Goal: Navigation & Orientation: Find specific page/section

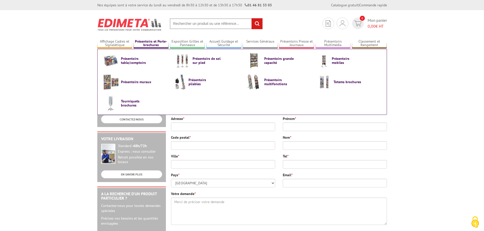
click at [155, 42] on link "Présentoirs et Porte-brochures" at bounding box center [151, 43] width 35 height 8
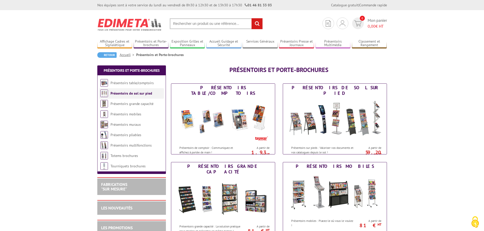
click at [133, 93] on link "Présentoirs de sol sur pied" at bounding box center [131, 93] width 42 height 5
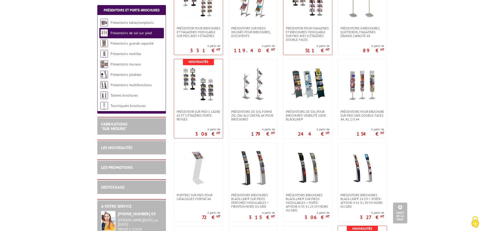
scroll to position [432, 0]
